Goal: Task Accomplishment & Management: Use online tool/utility

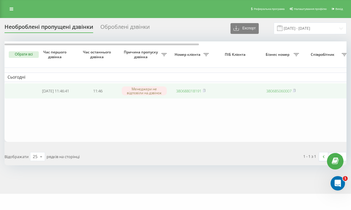
click at [195, 87] on td "380688018191" at bounding box center [191, 91] width 42 height 16
click at [194, 94] on link "380688018191" at bounding box center [188, 90] width 25 height 5
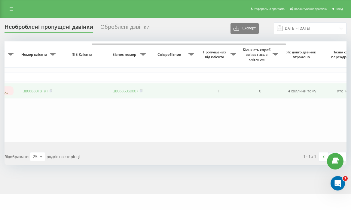
scroll to position [0, 259]
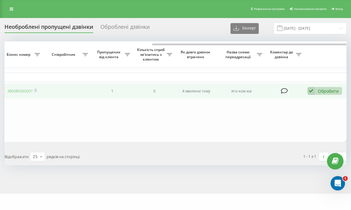
click at [329, 93] on div "Обробити" at bounding box center [328, 91] width 21 height 6
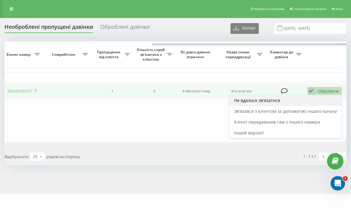
click at [310, 104] on div "Не вдалося зв'язатися" at bounding box center [285, 100] width 112 height 11
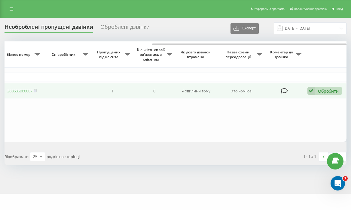
click at [329, 94] on div "Обробити" at bounding box center [328, 91] width 21 height 6
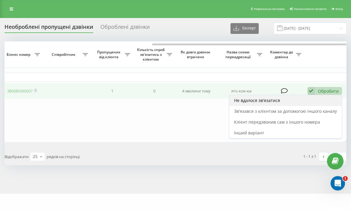
click at [309, 106] on div "Не вдалося зв'язатися" at bounding box center [285, 100] width 112 height 11
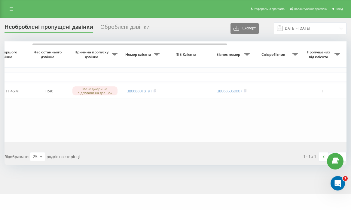
scroll to position [0, 0]
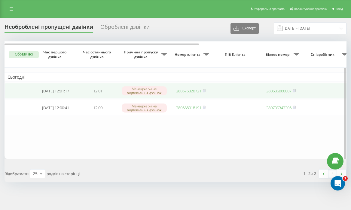
click at [193, 92] on link "380676320721" at bounding box center [188, 90] width 25 height 5
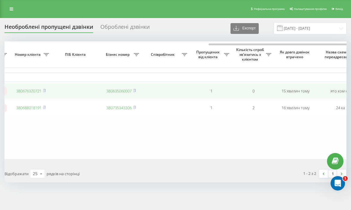
scroll to position [0, 259]
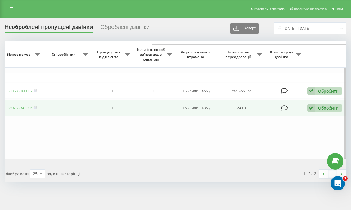
click at [322, 108] on div "Обробити" at bounding box center [328, 108] width 21 height 6
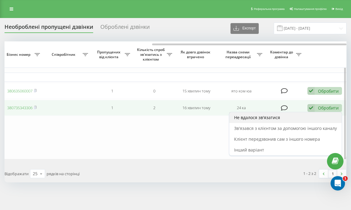
click at [270, 114] on div "Не вдалося зв'язатися" at bounding box center [285, 117] width 112 height 11
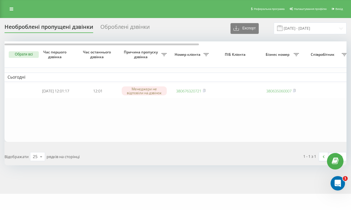
click at [241, 122] on table "Сьогодні 2025-08-22 12:01:17 12:01 Менеджери не відповіли на дзвінок 3806763207…" at bounding box center [305, 91] width 601 height 101
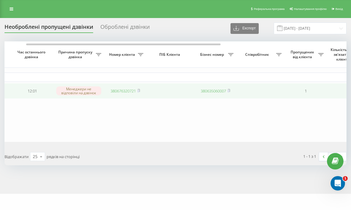
scroll to position [0, 259]
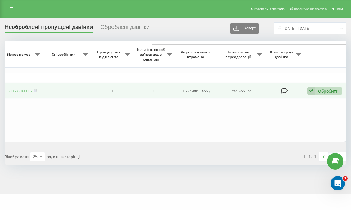
click at [320, 89] on div "Обробити" at bounding box center [328, 91] width 21 height 6
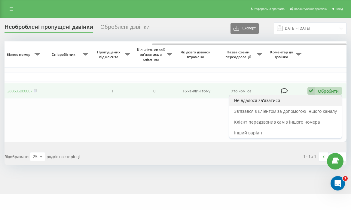
click at [295, 101] on div "Не вдалося зв'язатися" at bounding box center [285, 100] width 112 height 11
